Goal: Register for event/course: Sign up to attend an event or enroll in a course

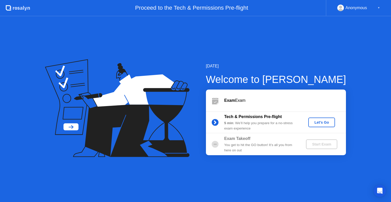
click at [324, 123] on div "Let's Go" at bounding box center [322, 122] width 23 height 4
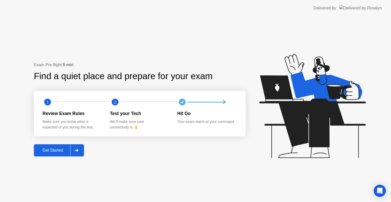
click at [56, 152] on div "Get Started" at bounding box center [52, 150] width 35 height 5
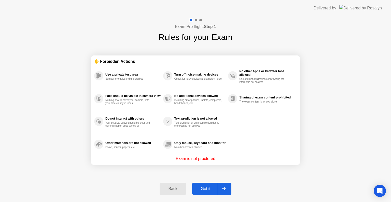
click at [210, 187] on div "Got it" at bounding box center [206, 189] width 24 height 5
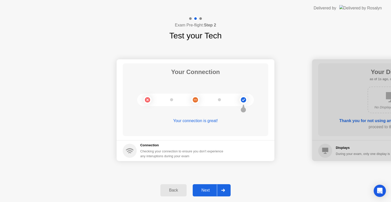
click at [210, 188] on div "Next" at bounding box center [205, 190] width 23 height 5
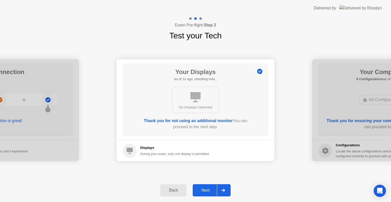
click at [210, 188] on div "Next" at bounding box center [205, 190] width 23 height 5
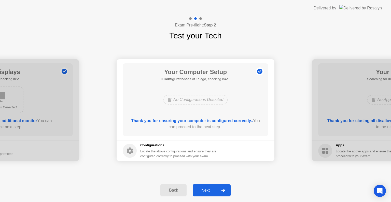
click at [210, 188] on div "Next" at bounding box center [205, 190] width 23 height 5
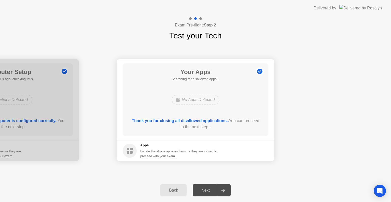
click at [277, 176] on div "Your Connection Your connection is great! Connection Checking your connection t…" at bounding box center [195, 110] width 391 height 137
click at [250, 87] on div "Your Apps Searching for disallowed apps... No Apps Detected Thank you for closi…" at bounding box center [196, 99] width 146 height 73
click at [226, 125] on div "Thank you for closing all disallowed applications.. You can proceed to the next…" at bounding box center [195, 124] width 131 height 12
drag, startPoint x: 211, startPoint y: 109, endPoint x: 210, endPoint y: 105, distance: 3.2
click at [210, 106] on div "Your Apps Searching for disallowed apps... No Apps Detected Thank you for closi…" at bounding box center [196, 99] width 146 height 73
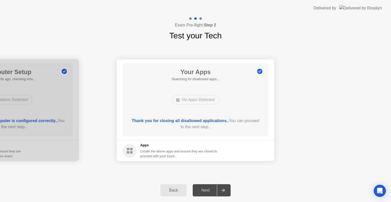
click at [206, 102] on div "No Apps Detected" at bounding box center [196, 100] width 48 height 10
click at [259, 70] on circle at bounding box center [259, 71] width 5 height 5
click at [213, 191] on div "Next" at bounding box center [205, 190] width 23 height 5
click at [343, 191] on div "Back Next" at bounding box center [195, 190] width 391 height 23
click at [205, 113] on div "Your Apps Searching for disallowed apps... No Apps Detected Thank you for closi…" at bounding box center [196, 99] width 146 height 73
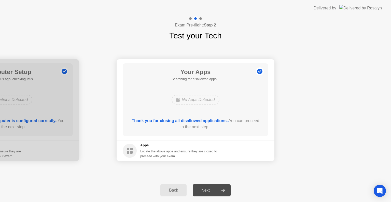
click at [160, 95] on div "No Apps Detected" at bounding box center [195, 100] width 117 height 14
click at [211, 189] on div "Next" at bounding box center [205, 190] width 23 height 5
click at [196, 113] on div "Your Apps Searching for disallowed apps... No Apps Detected Thank you for closi…" at bounding box center [196, 99] width 146 height 73
click at [204, 96] on div "No Apps Detected" at bounding box center [196, 100] width 48 height 10
click at [262, 69] on icon at bounding box center [260, 72] width 8 height 8
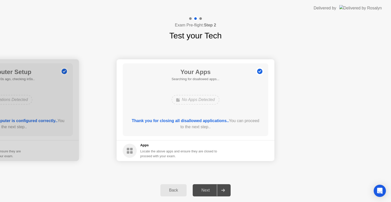
click at [51, 104] on div at bounding box center [0, 110] width 158 height 102
click at [177, 194] on button "Back" at bounding box center [173, 190] width 26 height 12
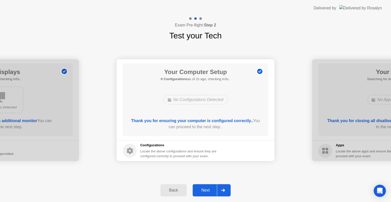
click at [178, 194] on button "Back" at bounding box center [173, 190] width 26 height 12
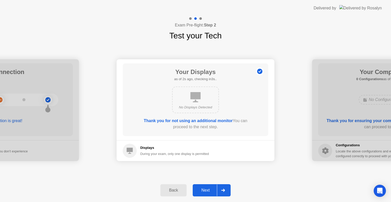
click at [178, 194] on button "Back" at bounding box center [173, 190] width 26 height 12
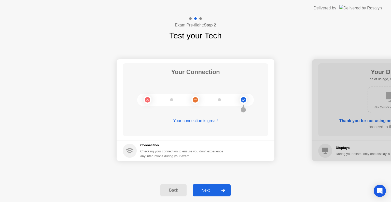
click at [210, 192] on div "Next" at bounding box center [205, 190] width 23 height 5
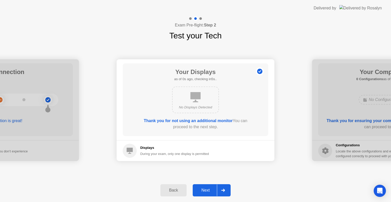
click at [210, 192] on div "Next" at bounding box center [205, 190] width 23 height 5
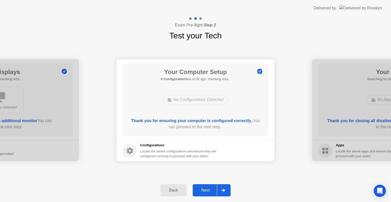
click at [210, 192] on div "Next" at bounding box center [205, 190] width 23 height 5
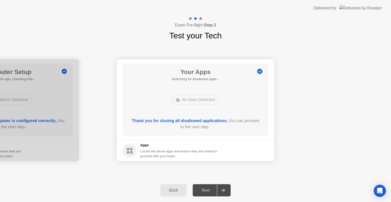
click at [265, 94] on div "Your Apps Searching for disallowed apps... No Apps Detected Thank you for closi…" at bounding box center [196, 99] width 146 height 73
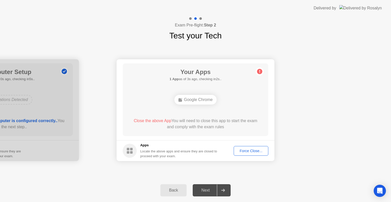
click at [253, 152] on div "Force Close..." at bounding box center [251, 151] width 31 height 4
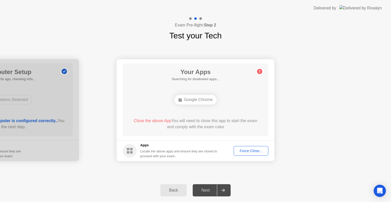
click at [252, 153] on div "Force Close..." at bounding box center [251, 151] width 31 height 4
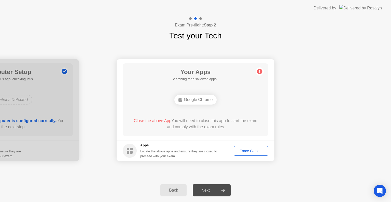
click at [203, 134] on div "Your Apps Searching for disallowed apps... Google Chrome Close the above App Yo…" at bounding box center [196, 99] width 146 height 73
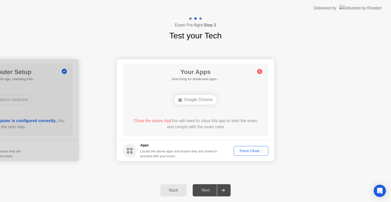
click at [247, 115] on div "Your Apps Searching for disallowed apps... Google Chrome Close the above App Yo…" at bounding box center [196, 99] width 146 height 73
click at [204, 189] on div "Next" at bounding box center [205, 190] width 23 height 5
click at [236, 91] on div "Your Apps Searching for disallowed apps... Google Chrome Close the above App Yo…" at bounding box center [196, 99] width 146 height 73
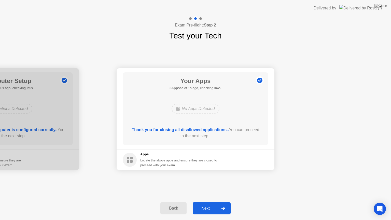
click at [207, 202] on button "Next" at bounding box center [212, 208] width 38 height 12
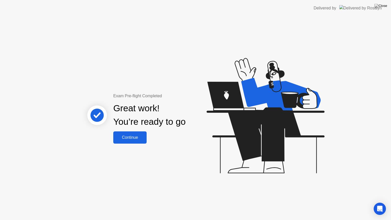
click at [131, 134] on button "Continue" at bounding box center [129, 137] width 33 height 12
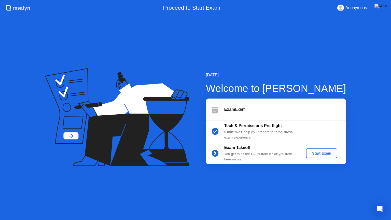
click at [331, 153] on div "Start Exam" at bounding box center [321, 153] width 27 height 4
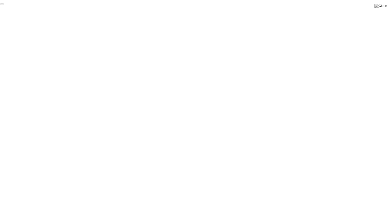
click div "End Proctoring Session"
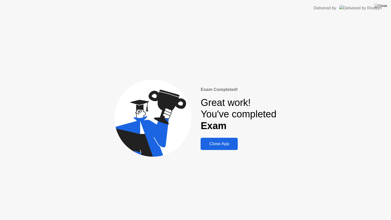
click at [224, 146] on div "Close App" at bounding box center [219, 143] width 34 height 5
